Goal: Information Seeking & Learning: Learn about a topic

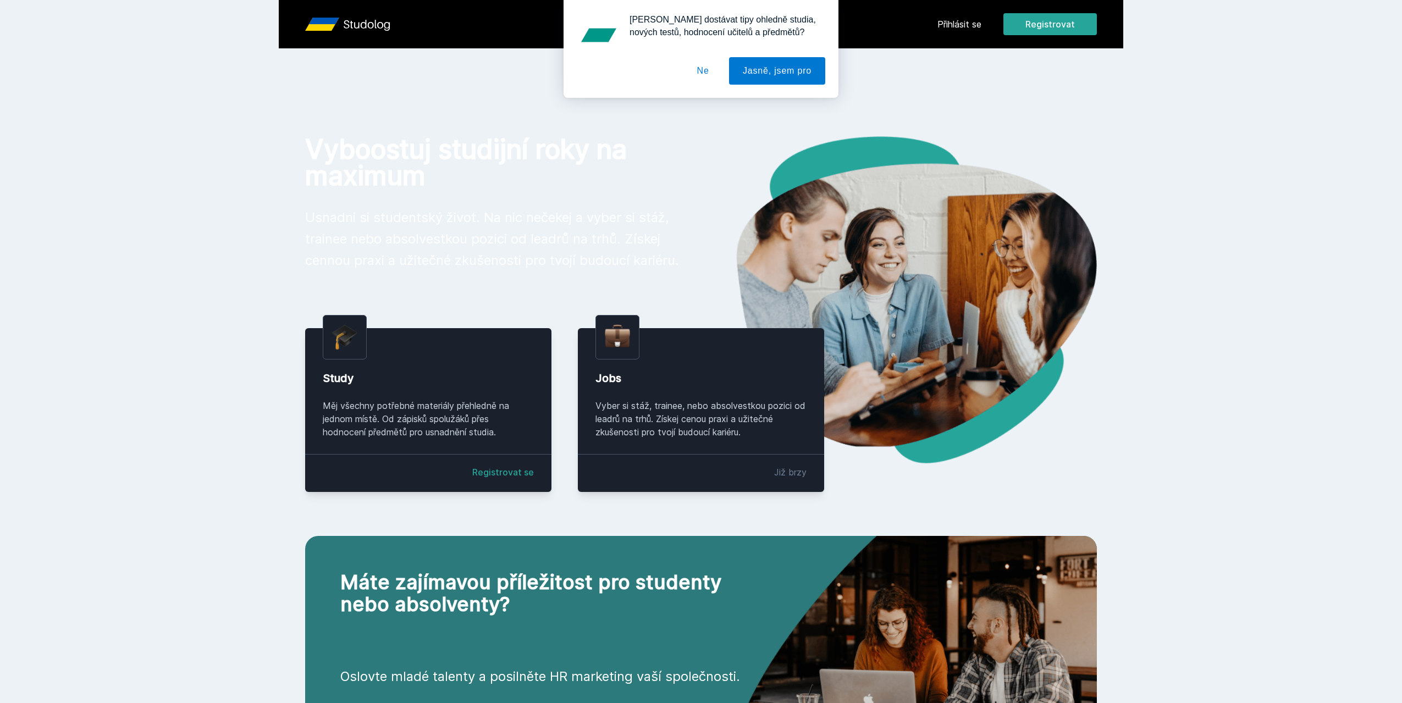
click at [711, 73] on button "Ne" at bounding box center [703, 70] width 40 height 27
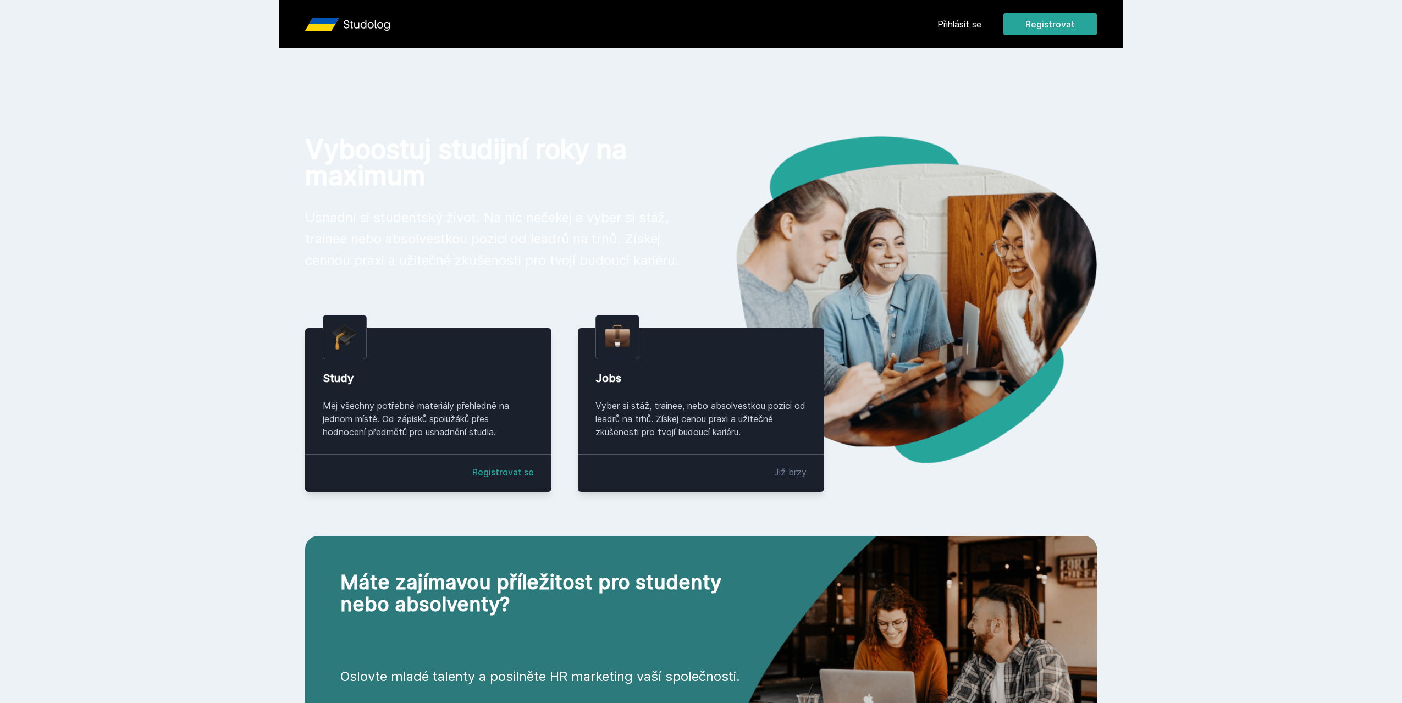
click at [980, 25] on link "Přihlásit se" at bounding box center [959, 24] width 44 height 13
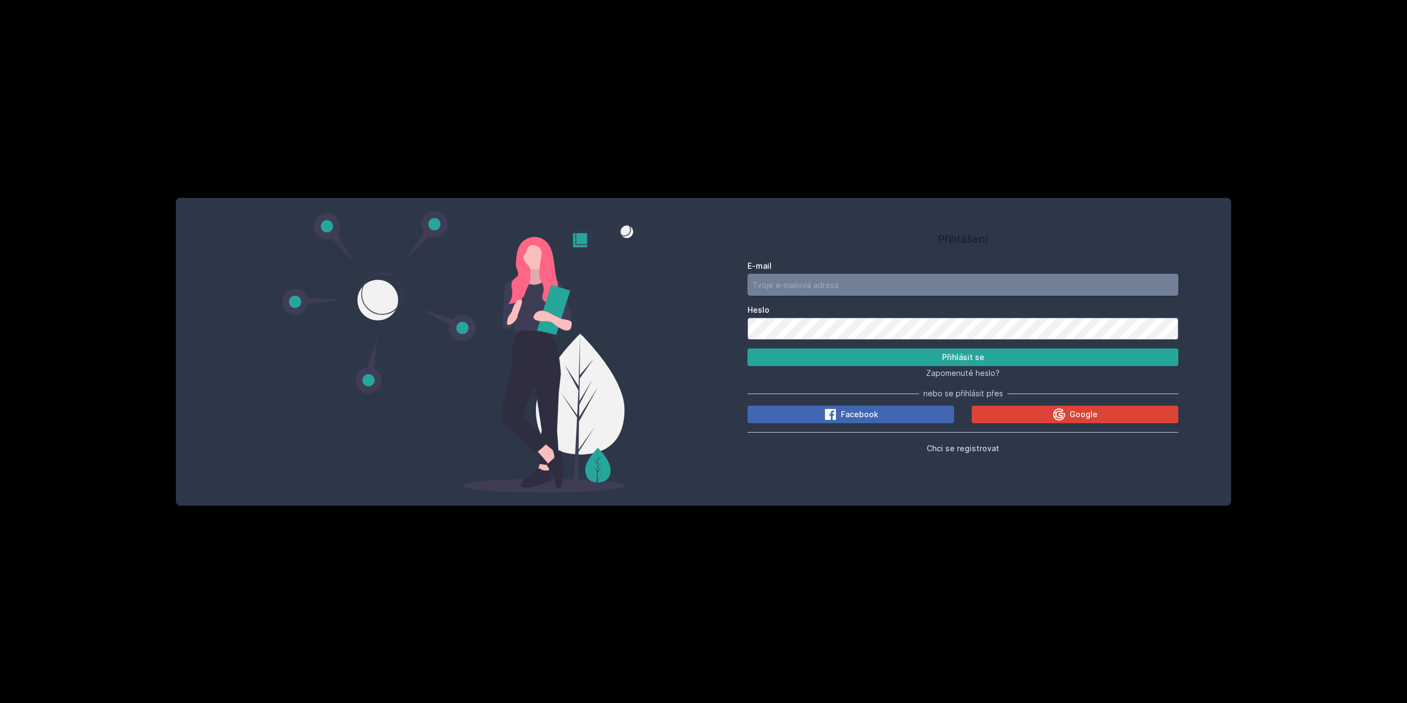
click at [779, 286] on input "E-mail" at bounding box center [963, 285] width 431 height 22
click at [869, 238] on h1 "Přihlášení" at bounding box center [963, 239] width 431 height 16
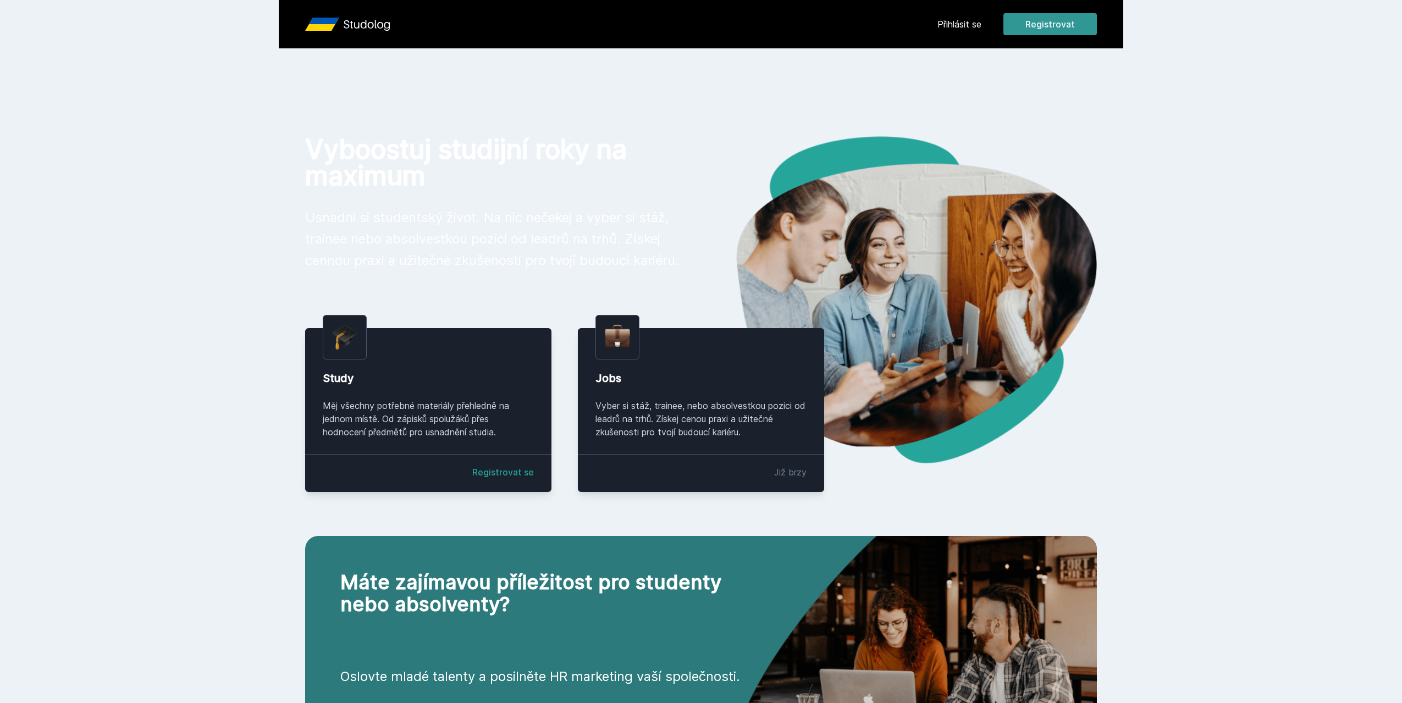
click at [1031, 25] on button "Registrovat" at bounding box center [1049, 24] width 93 height 22
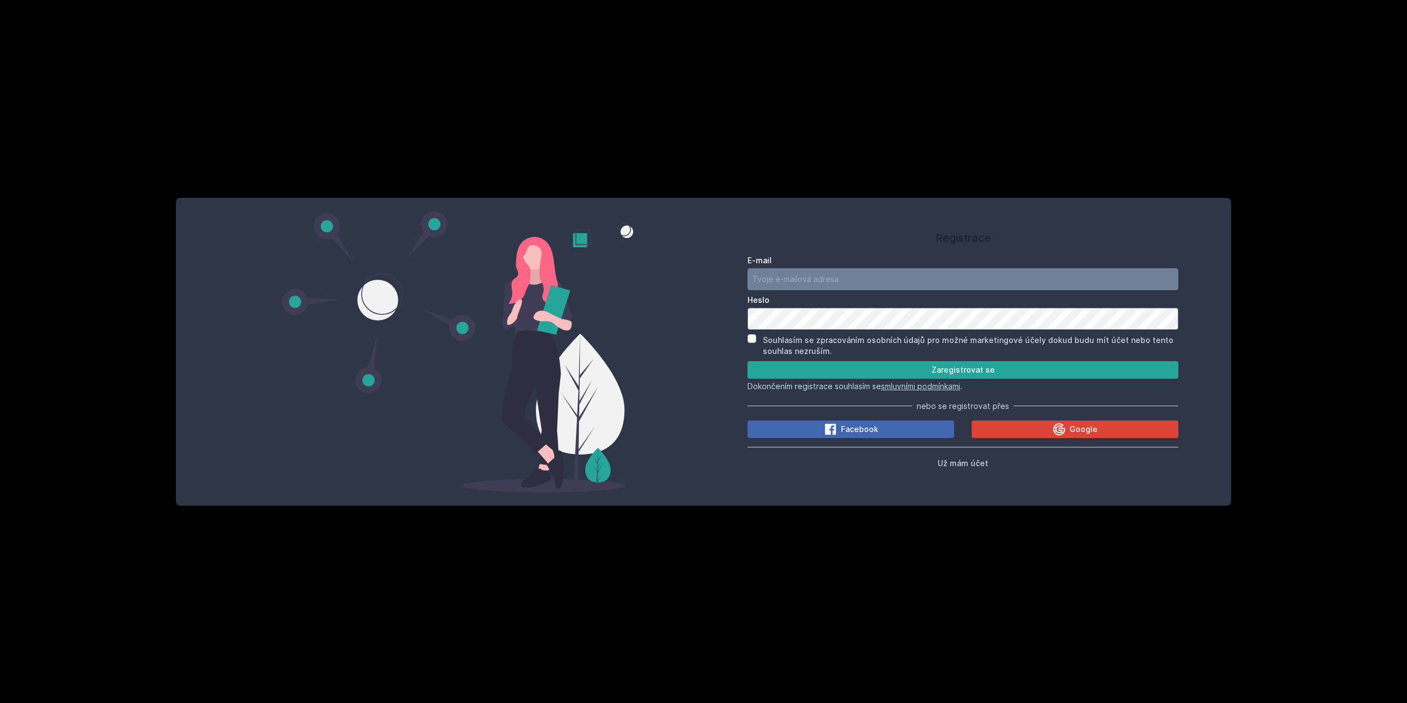
click at [807, 283] on input "E-mail" at bounding box center [963, 279] width 431 height 22
type input "[EMAIL_ADDRESS][DOMAIN_NAME]"
click at [755, 335] on input "Souhlasím se zpracováním osobních údajů pro možné marketingové účely dokud budu…" at bounding box center [752, 338] width 9 height 9
checkbox input "true"
click at [834, 369] on button "Zaregistrovat se" at bounding box center [963, 370] width 431 height 18
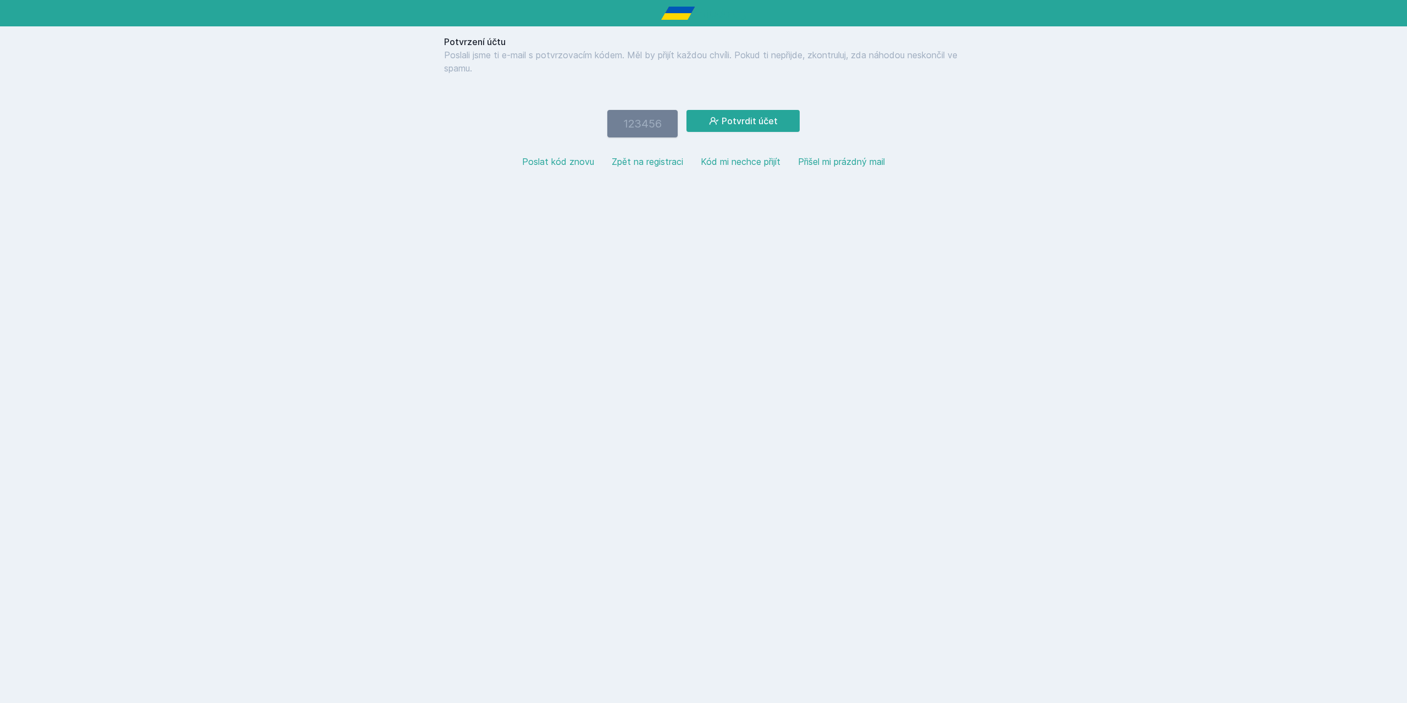
paste input "224526"
type input "224526"
click at [715, 121] on icon at bounding box center [714, 121] width 9 height 8
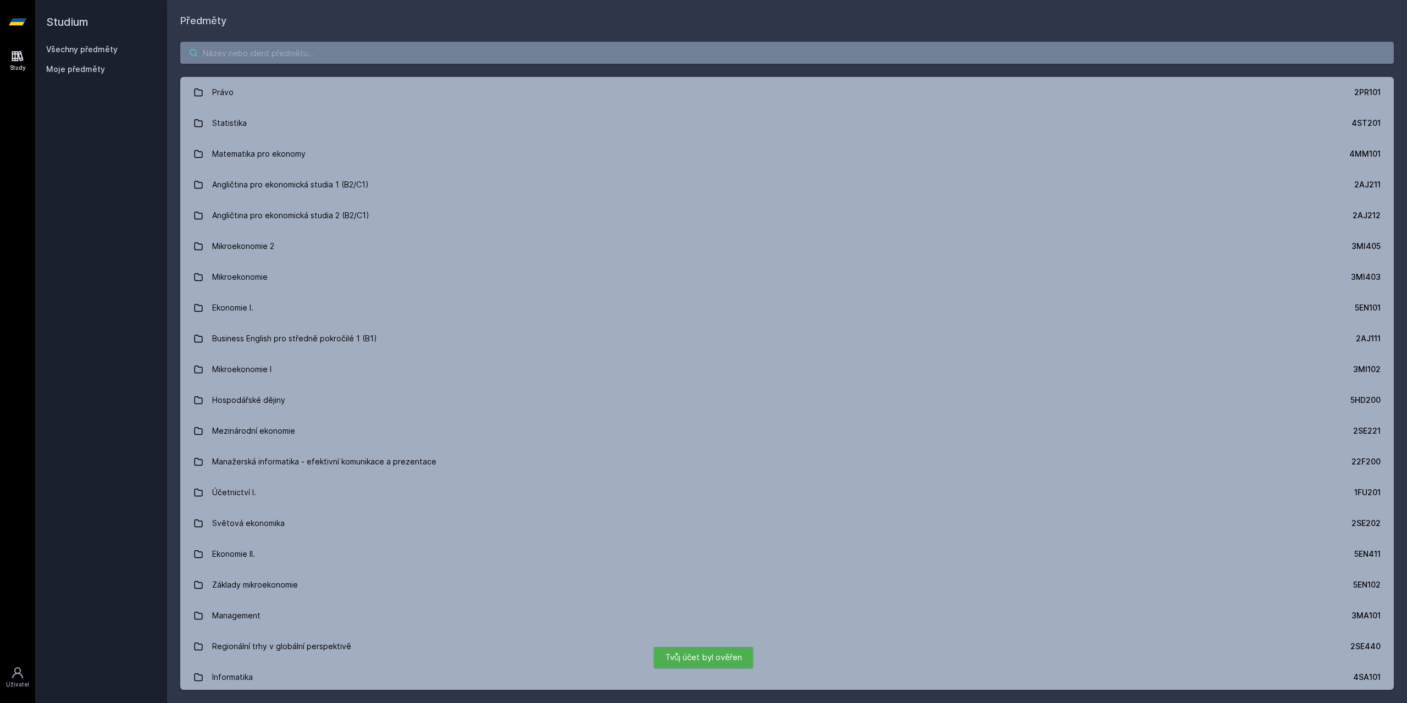
click at [236, 56] on input "search" at bounding box center [787, 53] width 1214 height 22
click at [232, 52] on input "search" at bounding box center [787, 53] width 1214 height 22
click at [241, 58] on input "search" at bounding box center [787, 53] width 1214 height 22
type input "S"
paste input "PE.211"
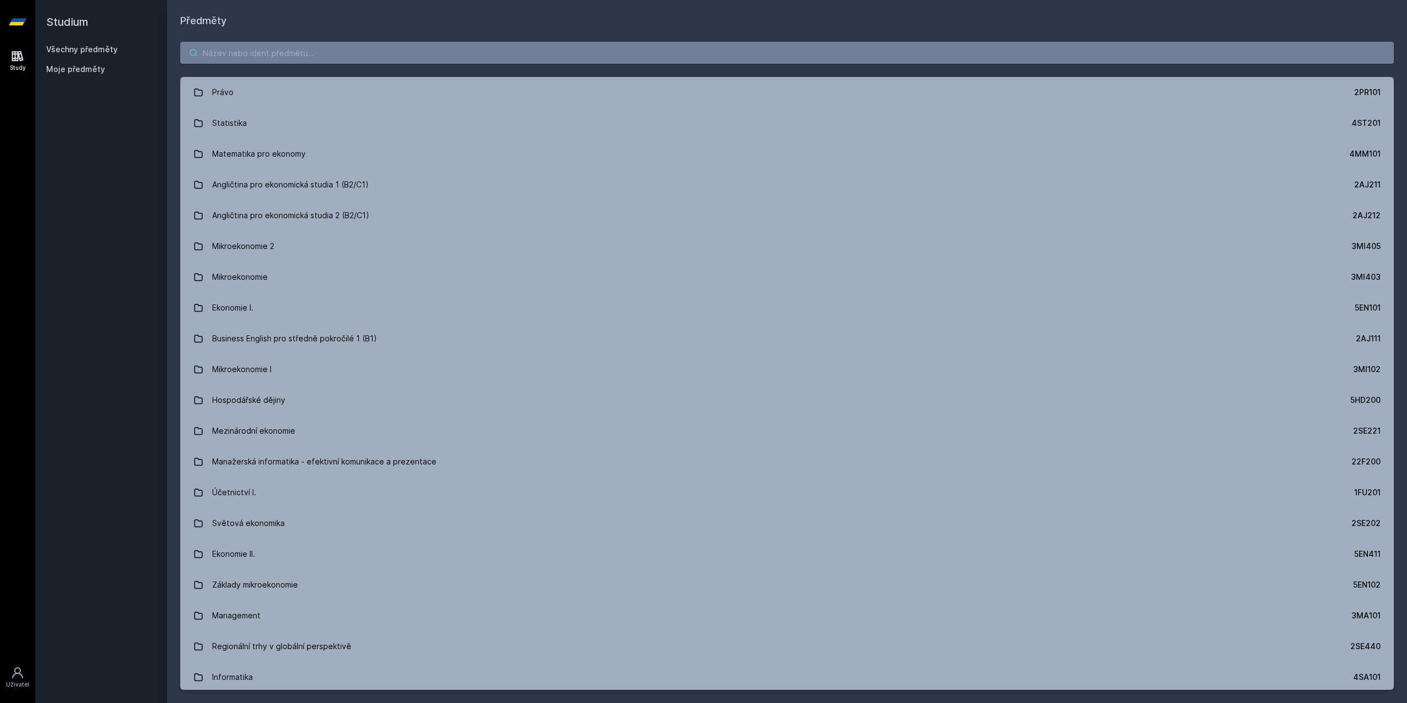
type input "PE.211"
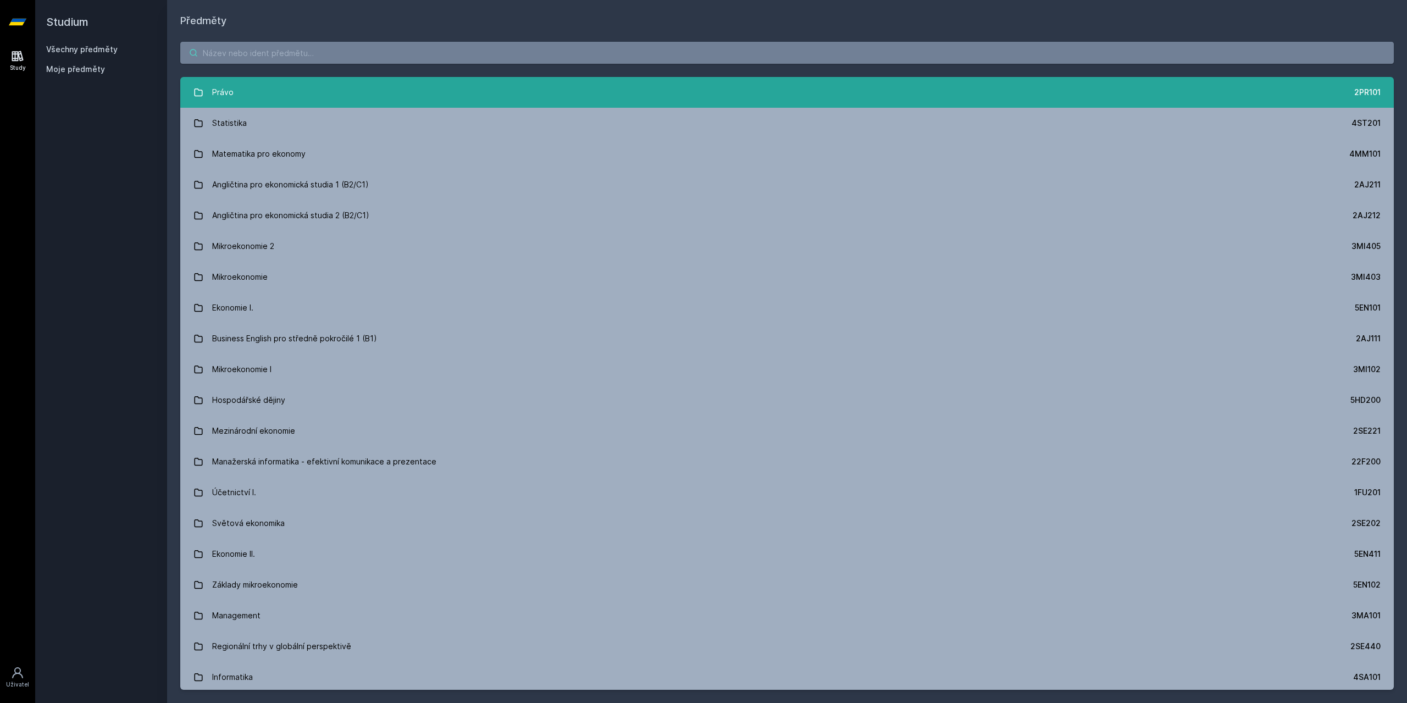
paste input "PhDr. [PERSON_NAME], Ph.D."
type input "PhDr. [PERSON_NAME], Ph.D."
paste input "Manažerská psychologie a sociologie"
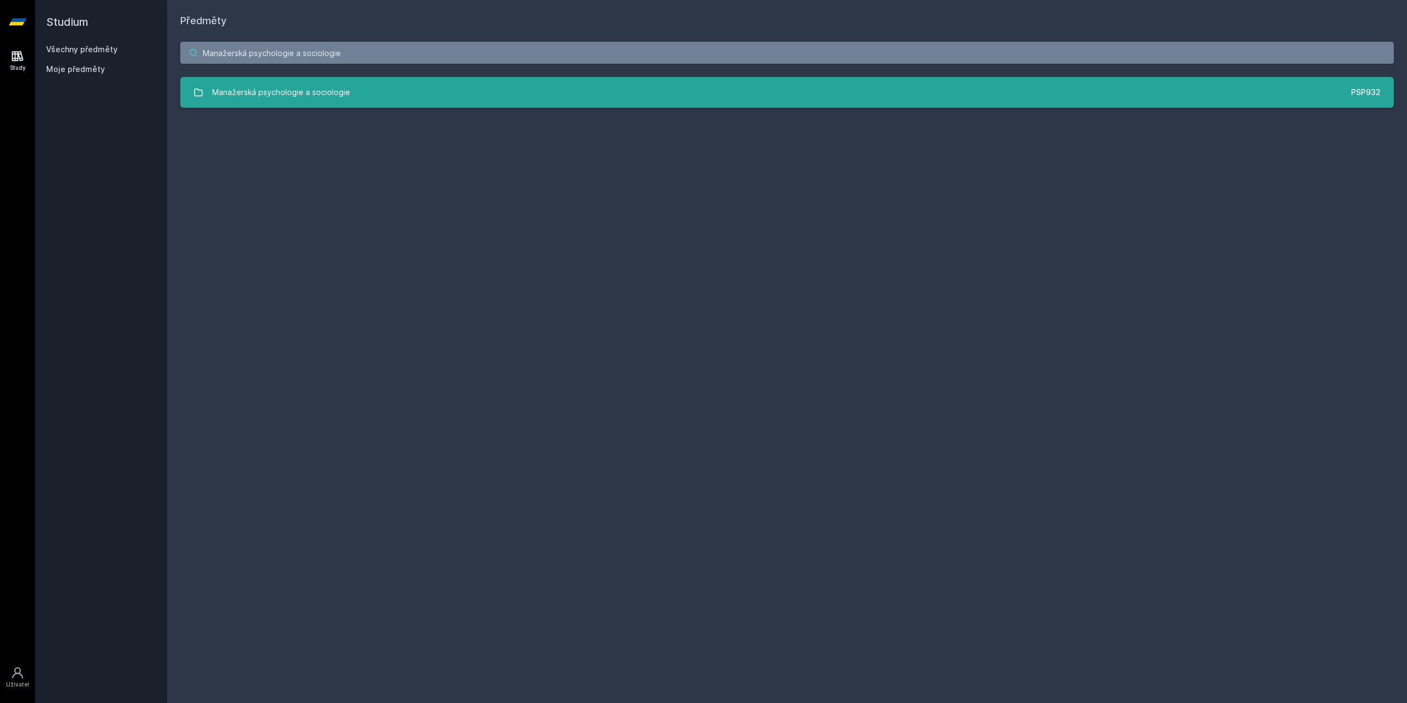
type input "Manažerská psychologie a sociologie"
click at [440, 100] on link "Manažerská psychologie a sociologie PSP932" at bounding box center [787, 92] width 1214 height 31
